Goal: Check status

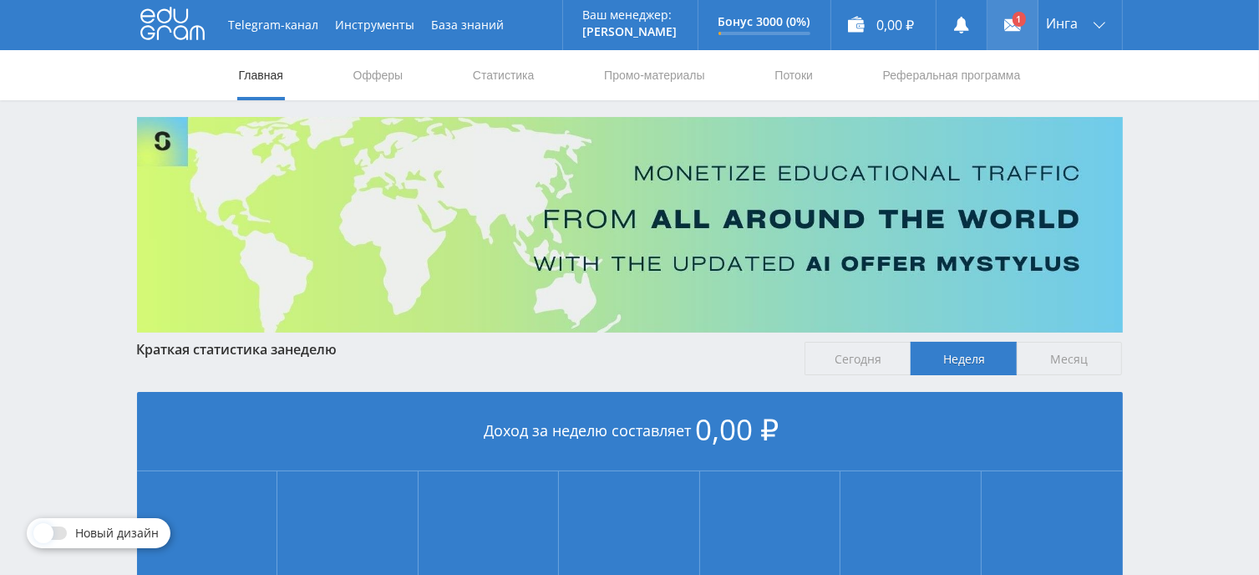
click at [1011, 22] on use at bounding box center [1012, 25] width 17 height 12
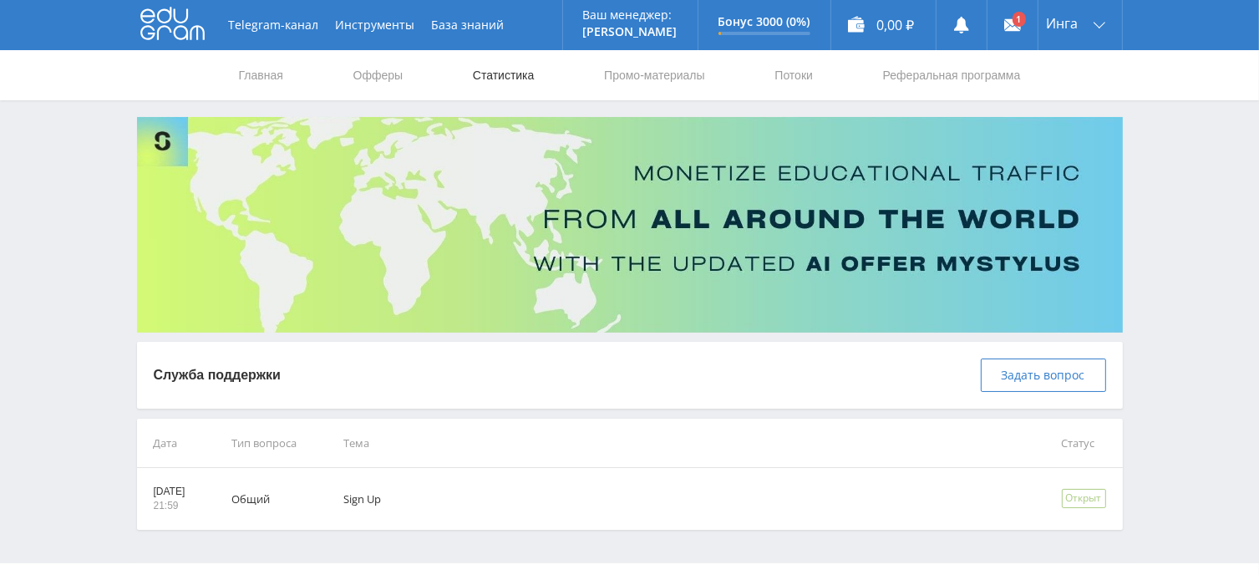
click at [488, 74] on link "Статистика" at bounding box center [503, 75] width 65 height 50
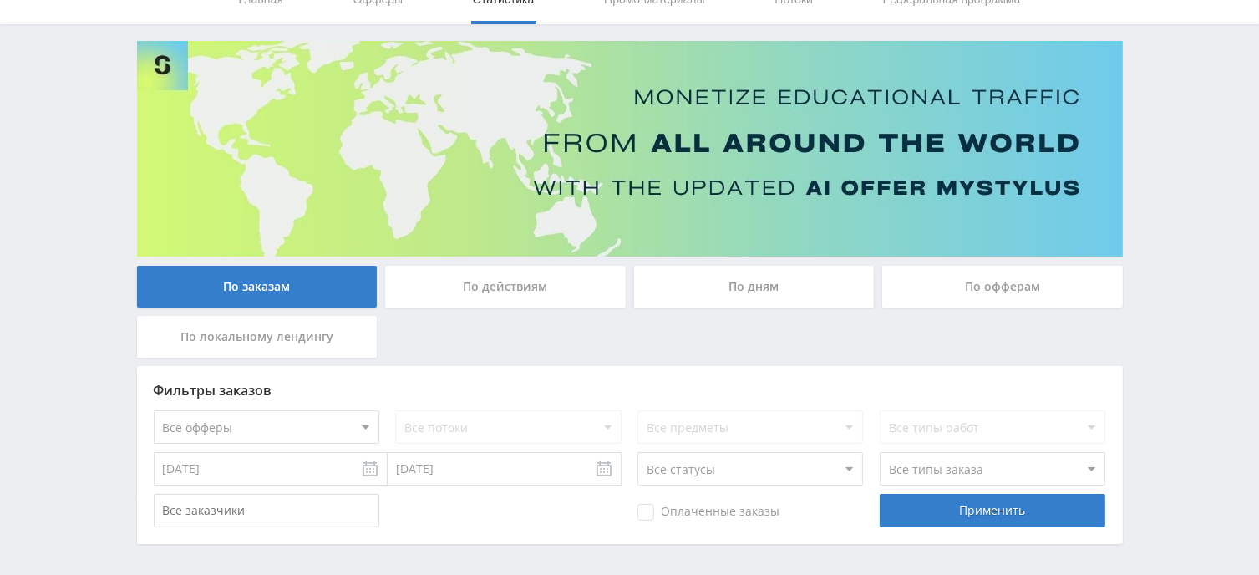
scroll to position [84, 0]
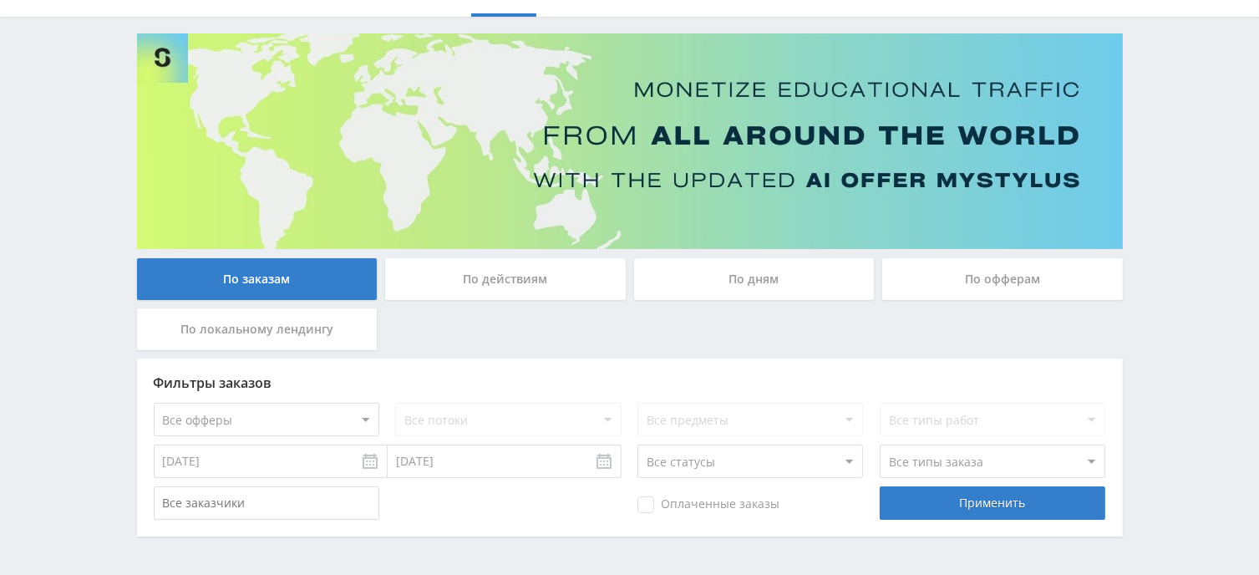
click at [767, 271] on div "По дням" at bounding box center [754, 279] width 241 height 42
click at [0, 0] on input "По дням" at bounding box center [0, 0] width 0 height 0
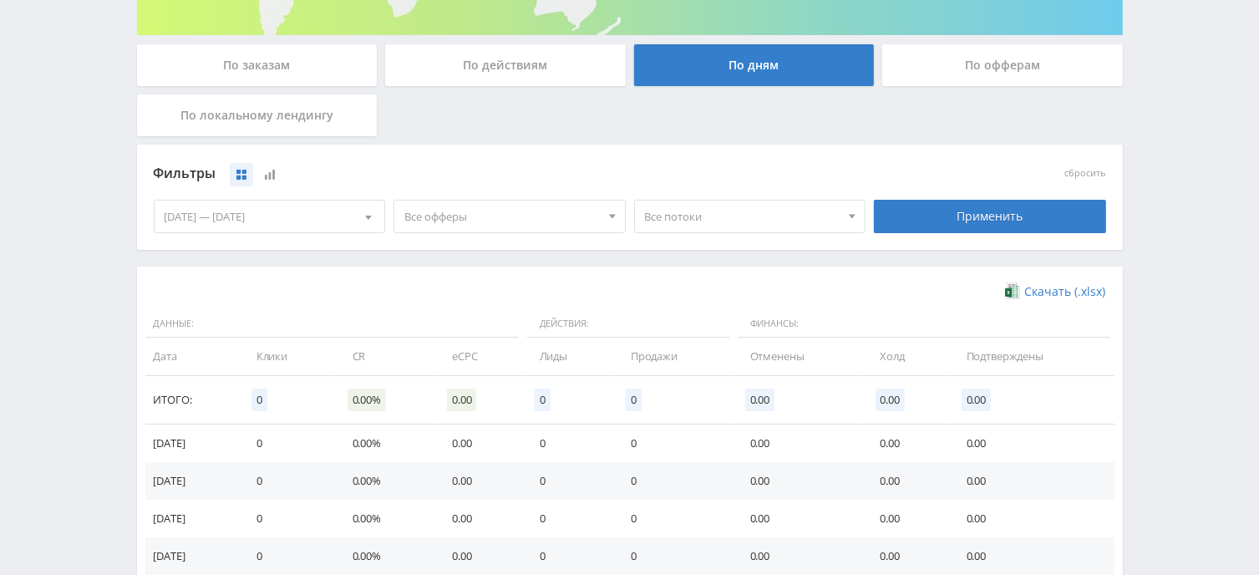
scroll to position [267, 0]
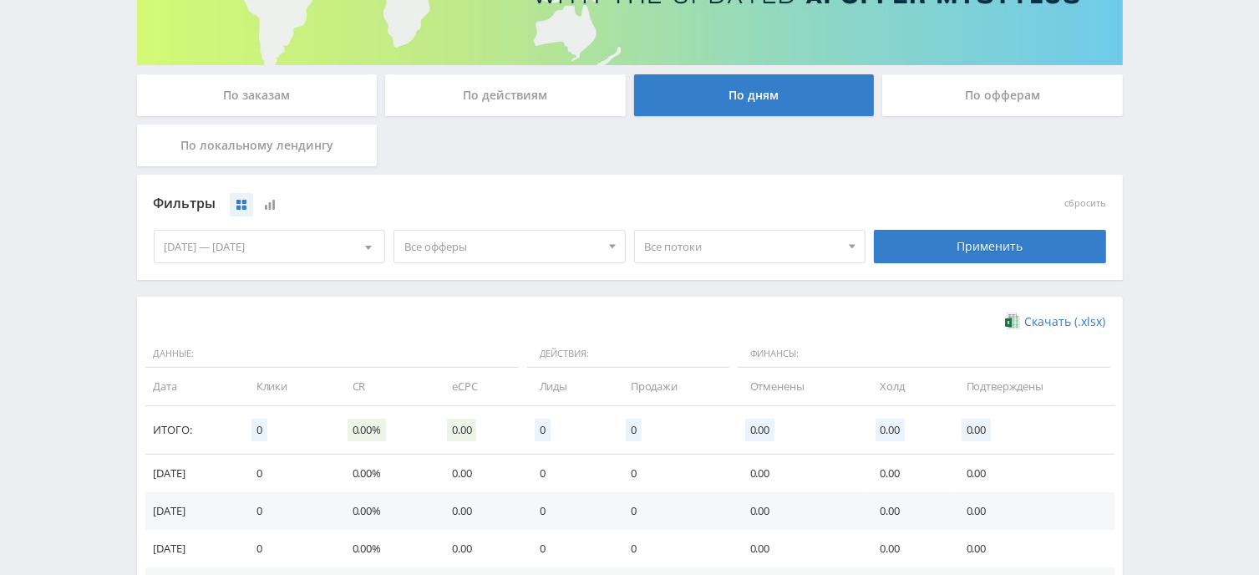
click at [680, 244] on span "Все потоки" at bounding box center [742, 247] width 195 height 32
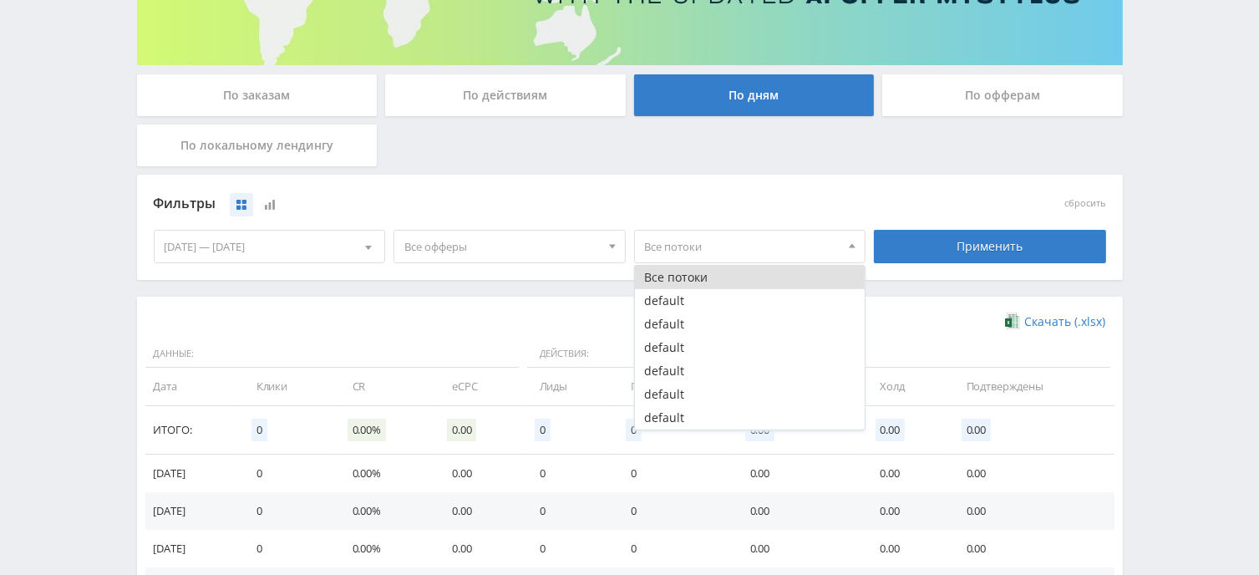
click at [680, 244] on span "Все потоки" at bounding box center [742, 247] width 195 height 32
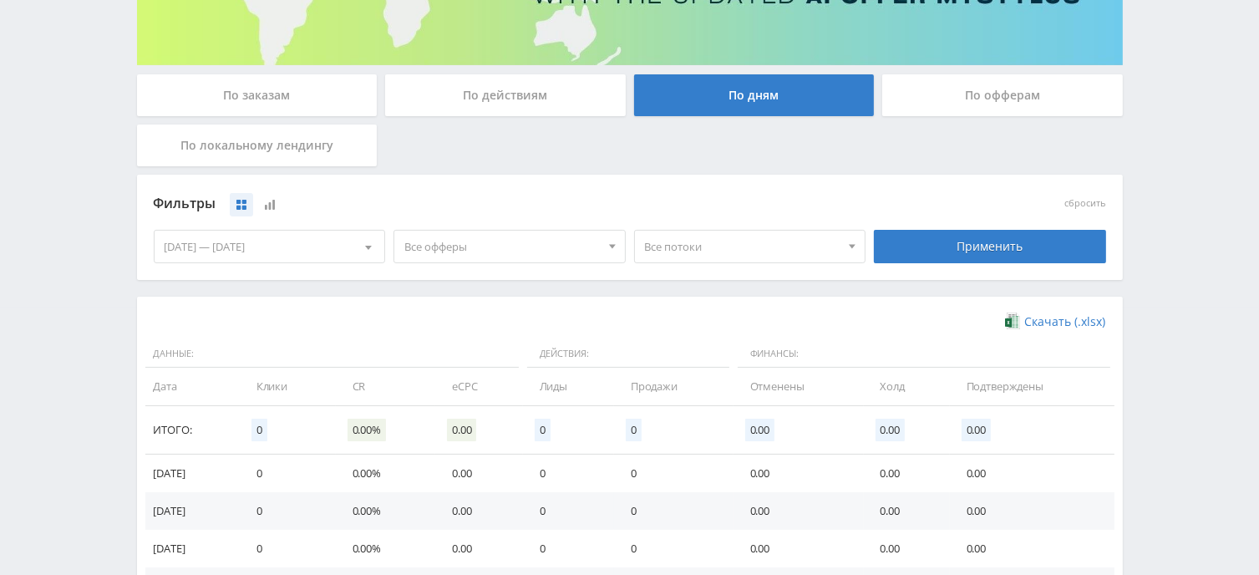
click at [468, 96] on div "По действиям" at bounding box center [505, 95] width 241 height 42
click at [0, 0] on input "По действиям" at bounding box center [0, 0] width 0 height 0
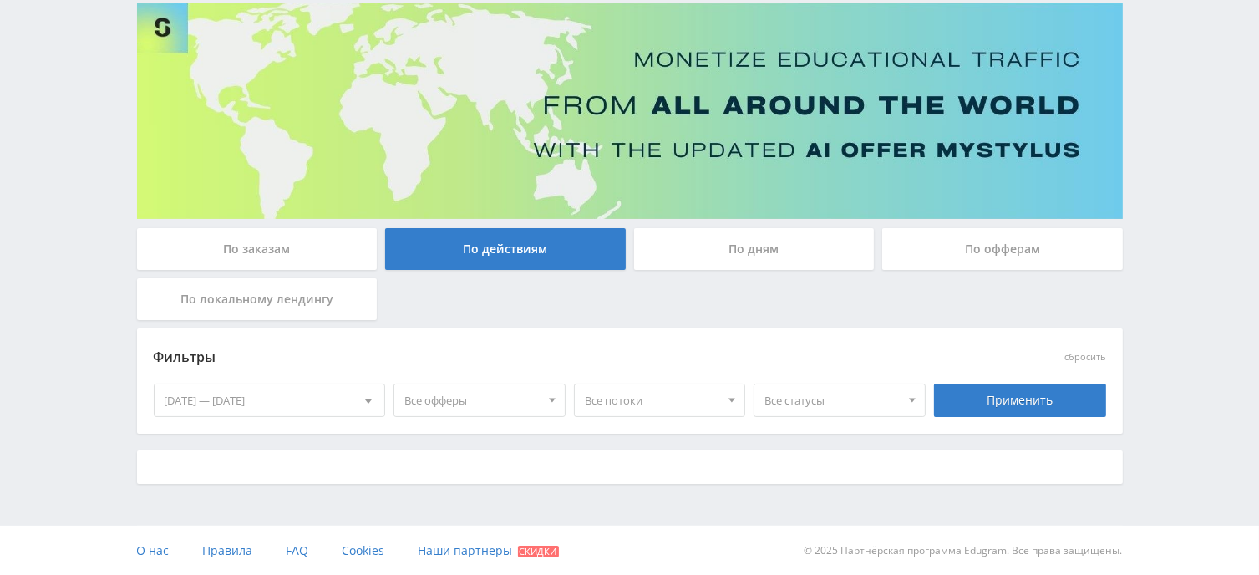
scroll to position [129, 0]
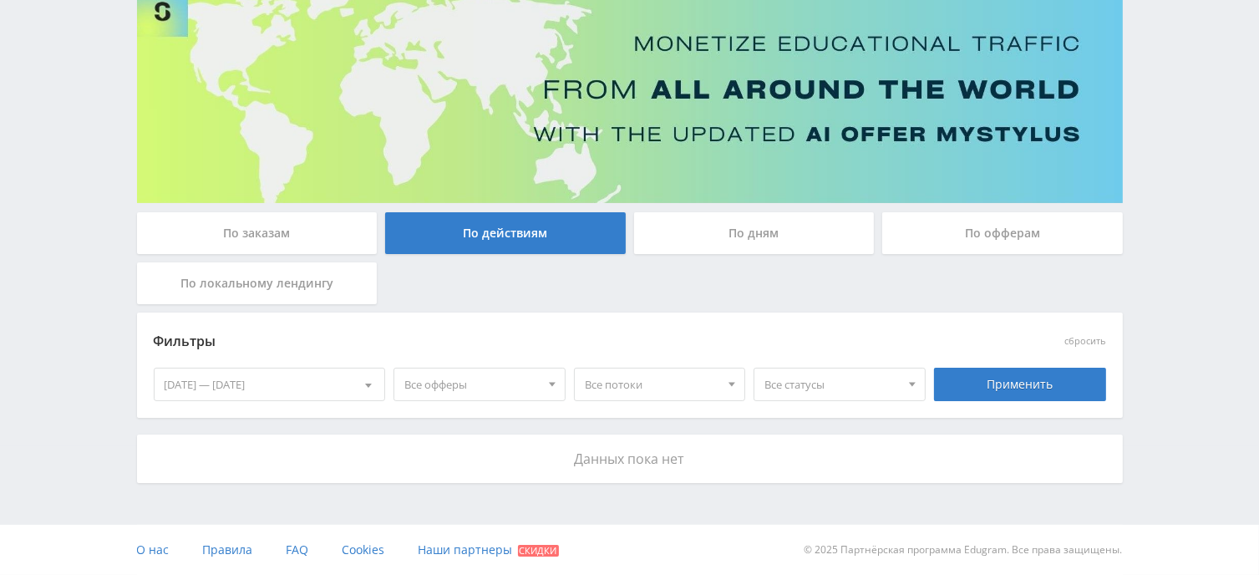
click at [284, 241] on div "По заказам" at bounding box center [257, 233] width 241 height 42
click at [0, 0] on input "По заказам" at bounding box center [0, 0] width 0 height 0
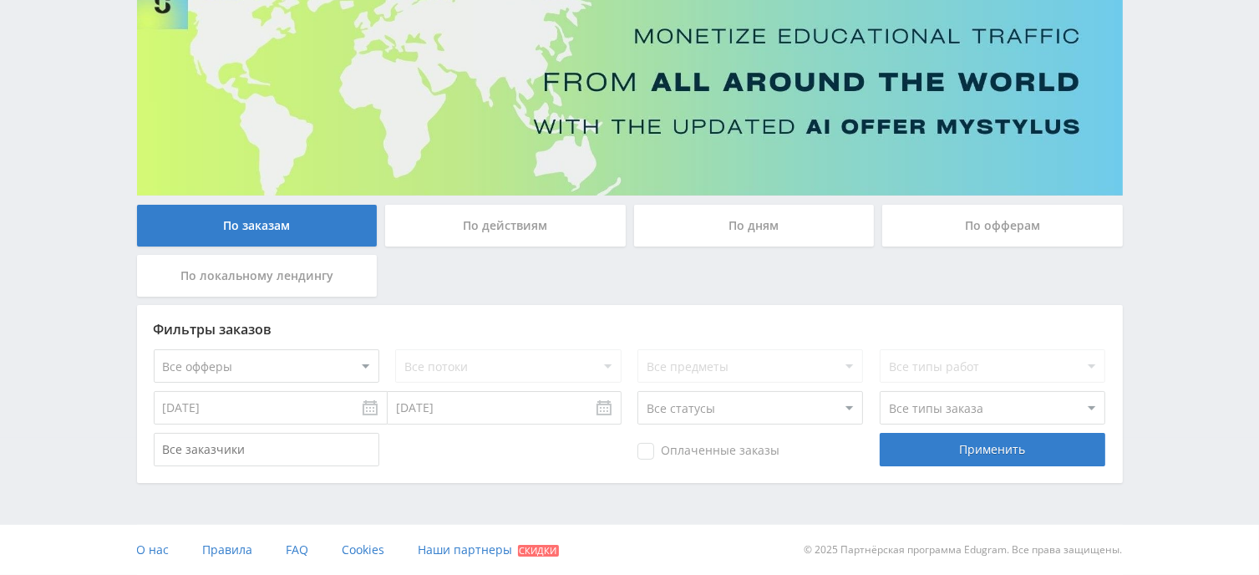
scroll to position [137, 0]
